Goal: Find specific page/section: Find specific page/section

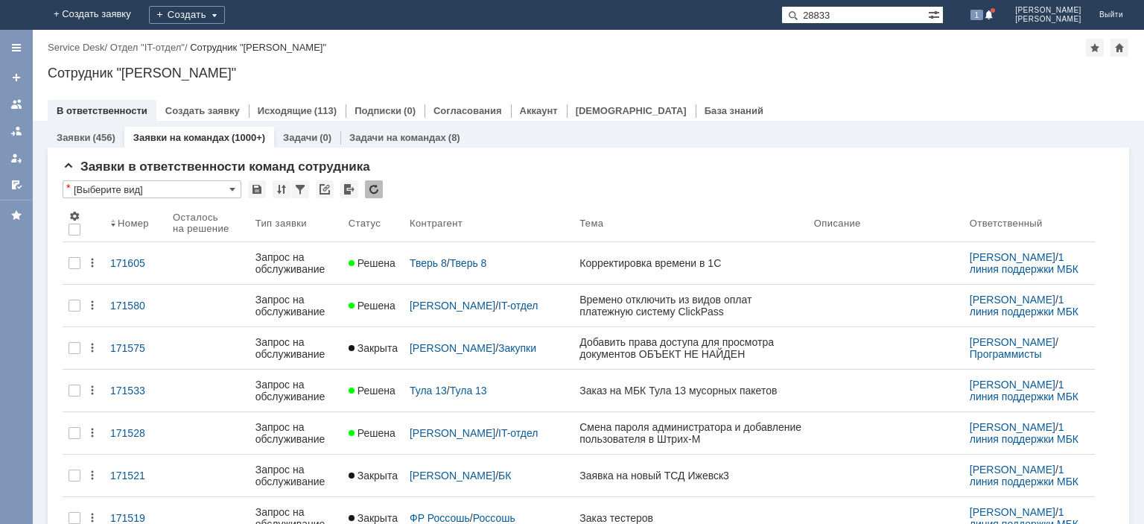
type input "28833"
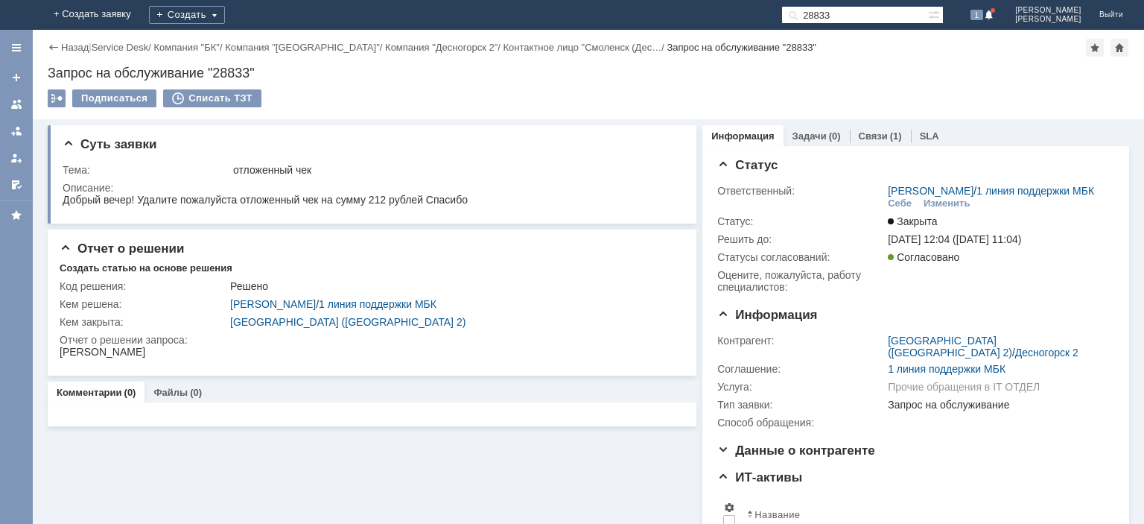
click at [13, 100] on div at bounding box center [16, 104] width 12 height 12
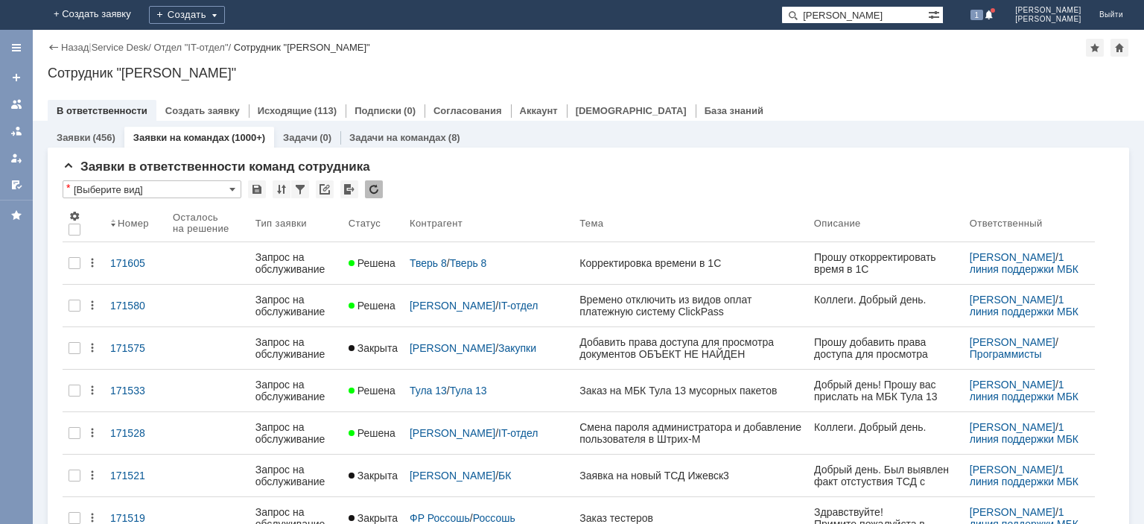
type input "[PERSON_NAME]"
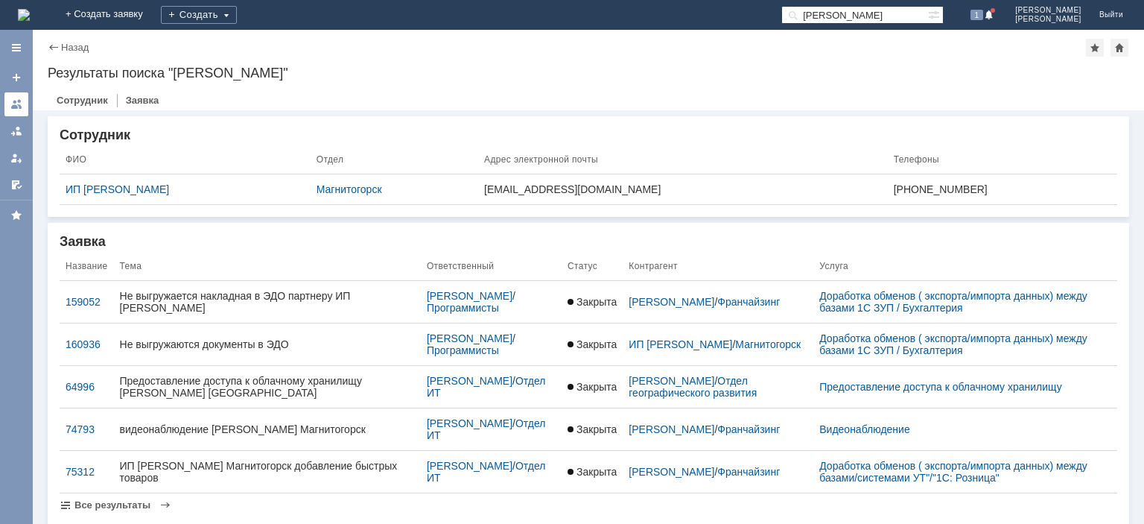
click at [18, 100] on div at bounding box center [16, 104] width 12 height 12
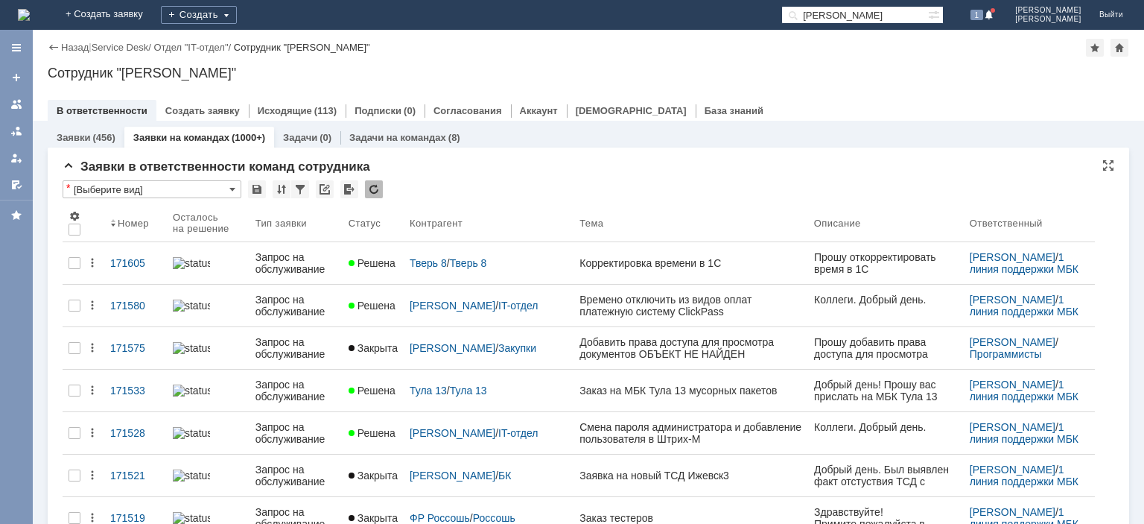
click at [371, 187] on div at bounding box center [374, 189] width 18 height 18
click at [369, 187] on div at bounding box center [374, 189] width 18 height 18
